Goal: Information Seeking & Learning: Learn about a topic

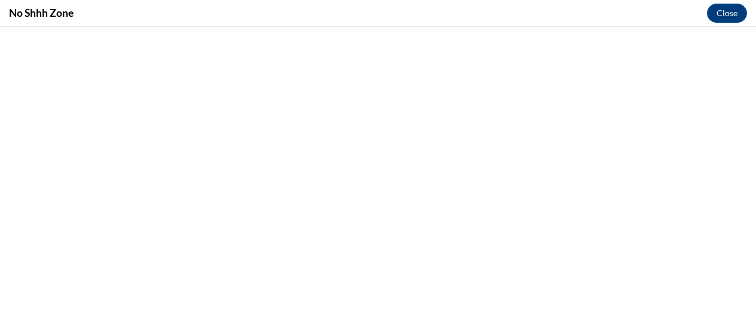
scroll to position [751, 0]
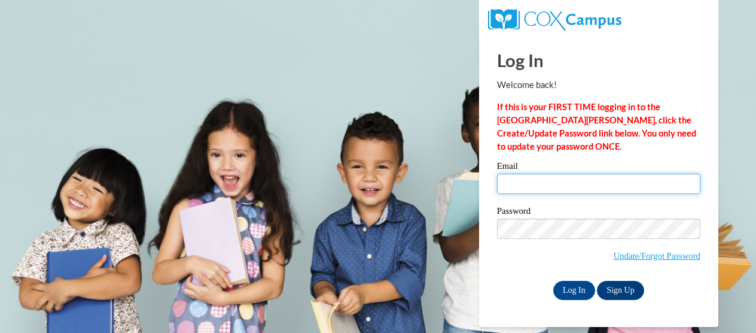
click at [526, 181] on input "Email" at bounding box center [598, 183] width 203 height 20
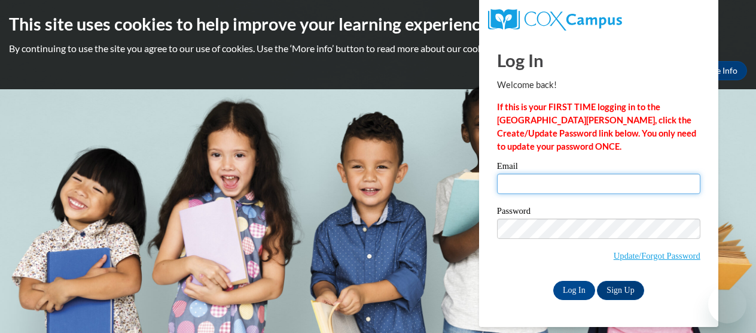
type input "alexise@ymcaatlanta.org"
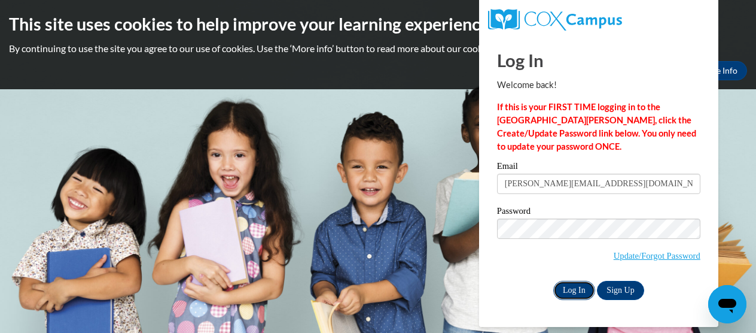
click at [573, 288] on input "Log In" at bounding box center [574, 289] width 42 height 19
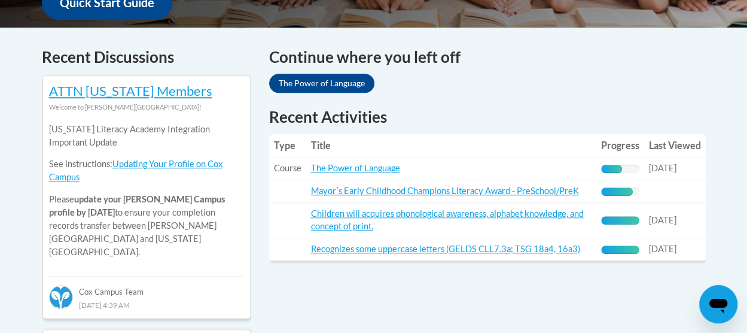
scroll to position [478, 0]
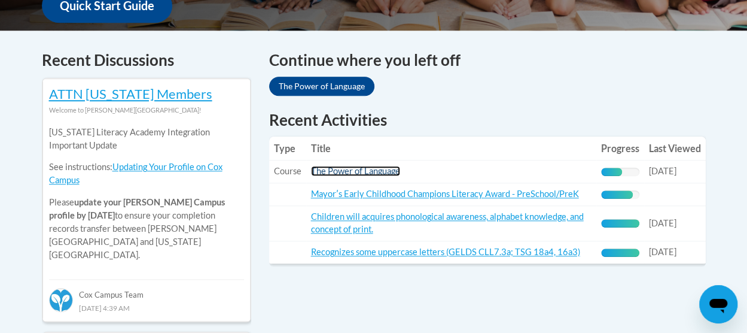
click at [346, 173] on link "The Power of Language" at bounding box center [355, 171] width 89 height 10
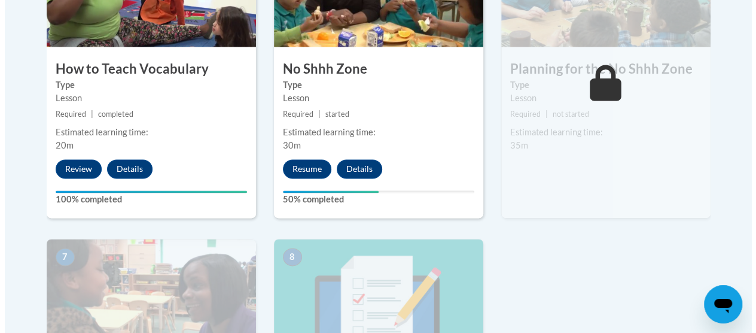
scroll to position [794, 0]
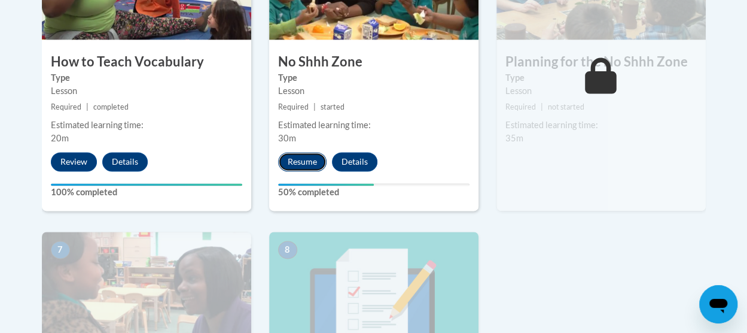
click at [286, 162] on button "Resume" at bounding box center [302, 161] width 48 height 19
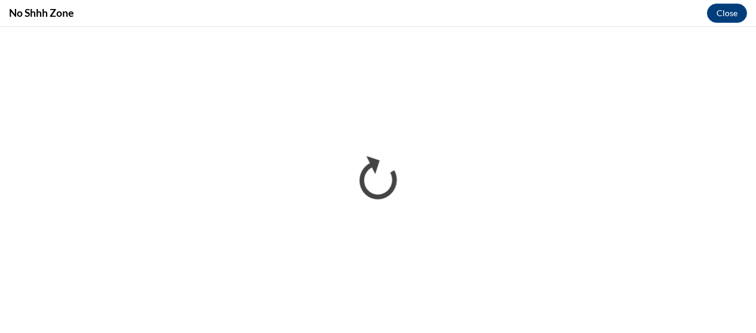
scroll to position [0, 0]
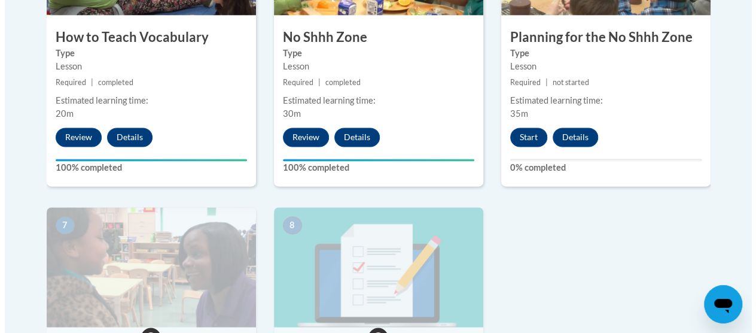
scroll to position [806, 0]
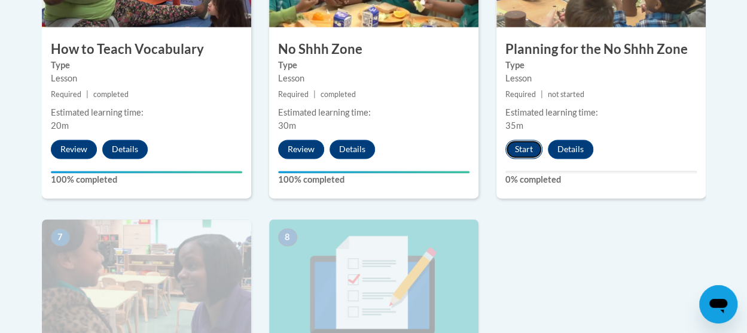
click at [518, 151] on button "Start" at bounding box center [523, 148] width 37 height 19
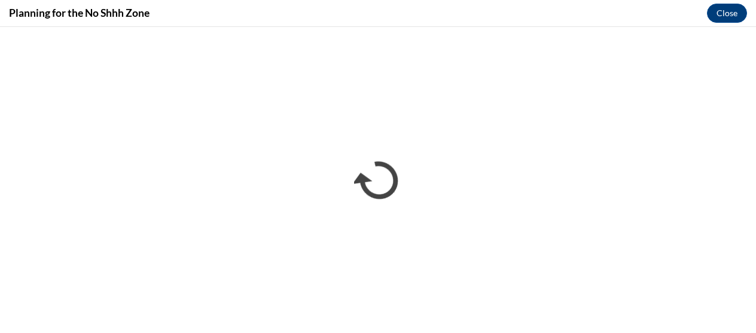
scroll to position [0, 0]
